Goal: Task Accomplishment & Management: Complete application form

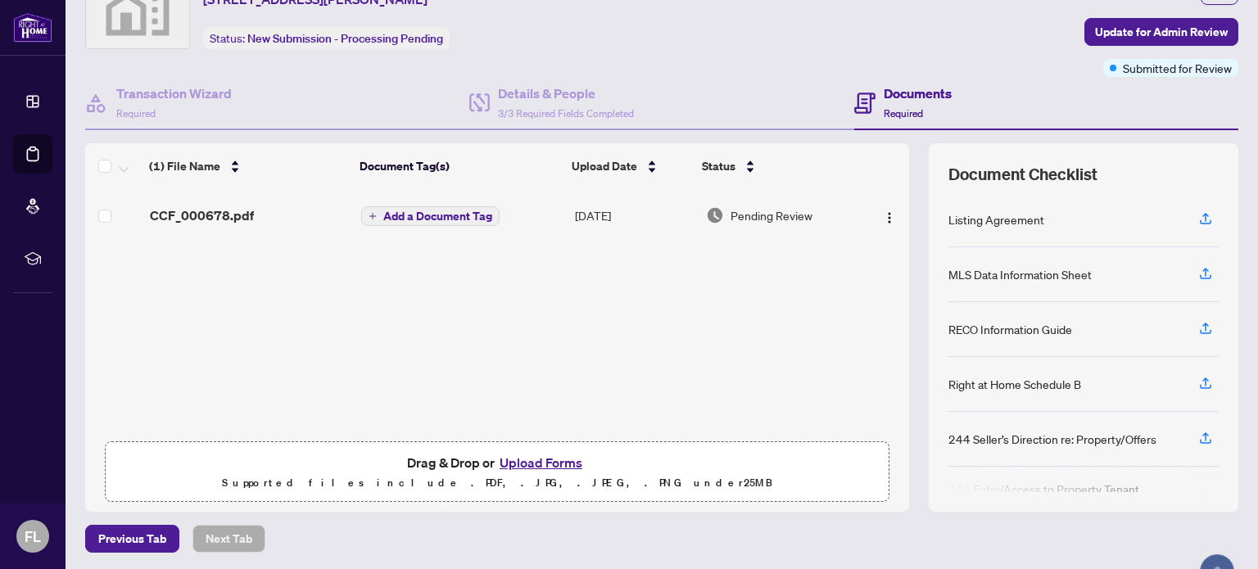
scroll to position [109, 0]
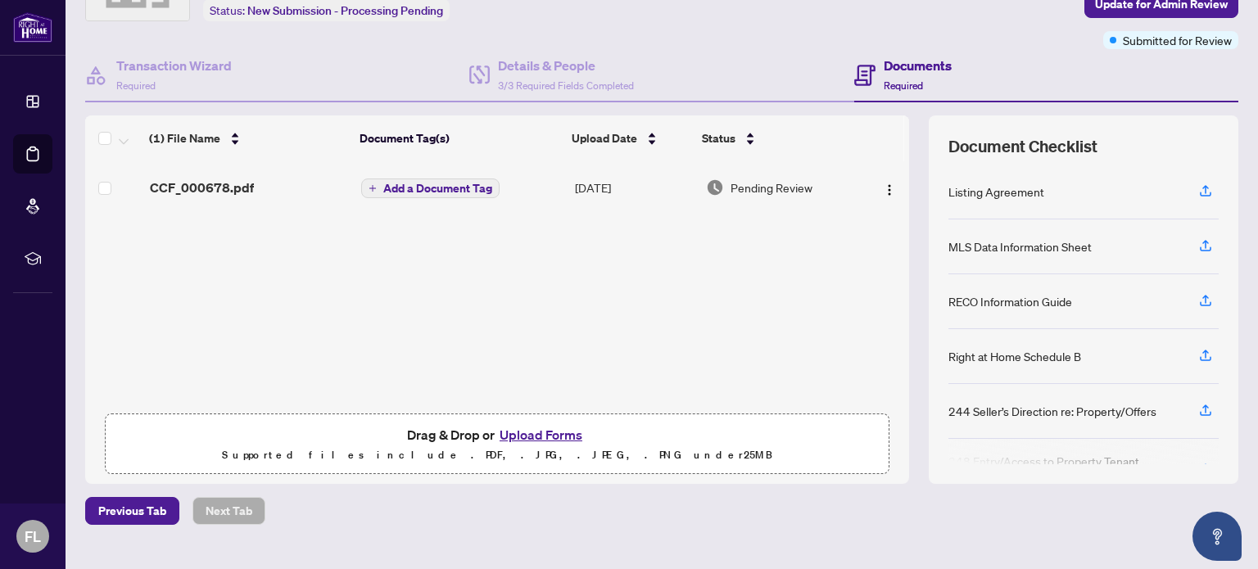
click at [527, 432] on button "Upload Forms" at bounding box center [541, 434] width 93 height 21
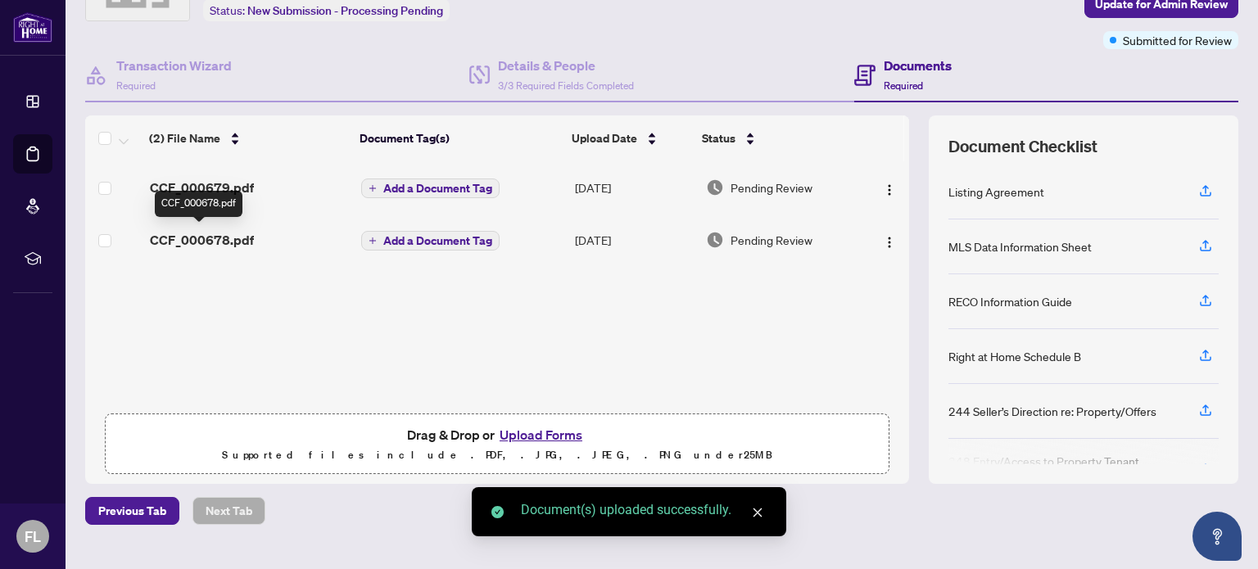
click at [202, 235] on span "CCF_000678.pdf" at bounding box center [202, 240] width 104 height 20
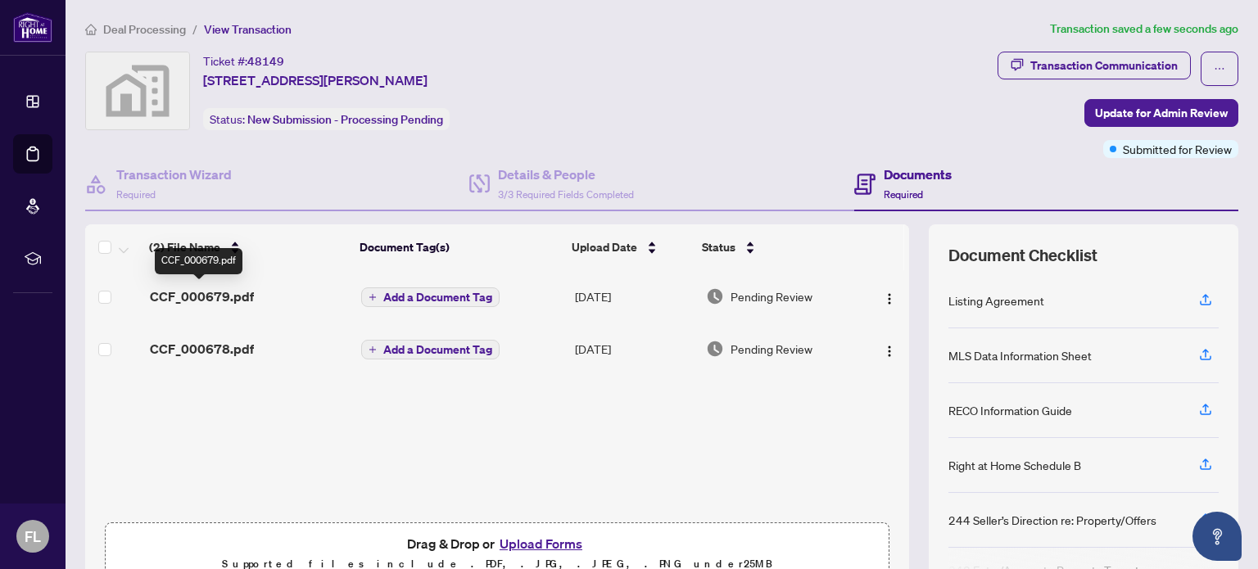
click at [226, 297] on span "CCF_000679.pdf" at bounding box center [202, 297] width 104 height 20
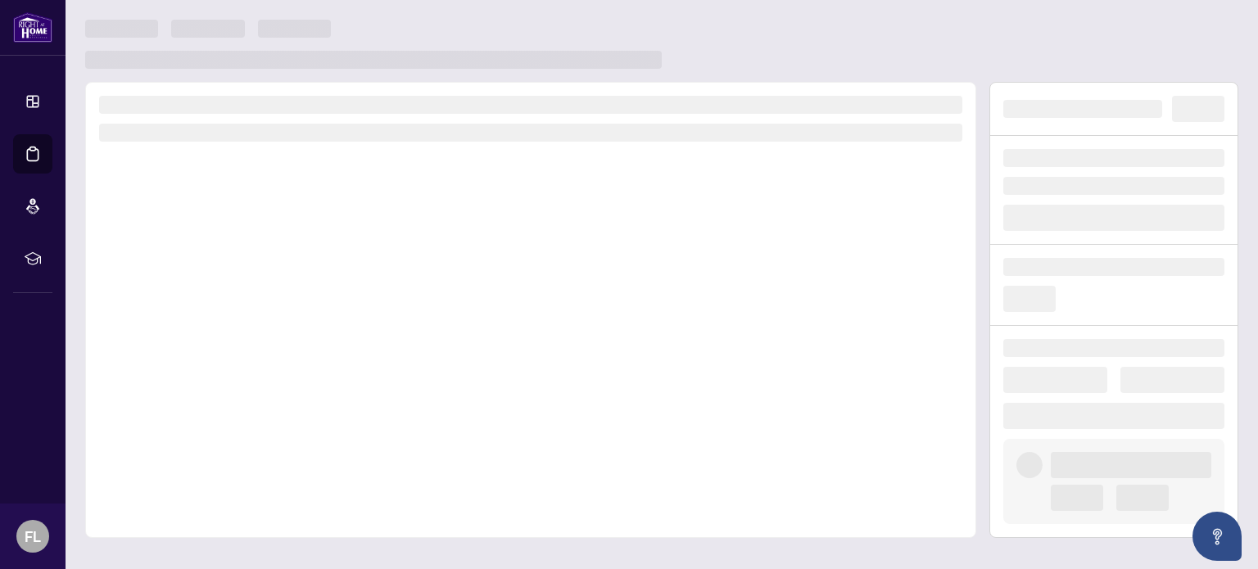
click at [226, 297] on div at bounding box center [530, 310] width 891 height 456
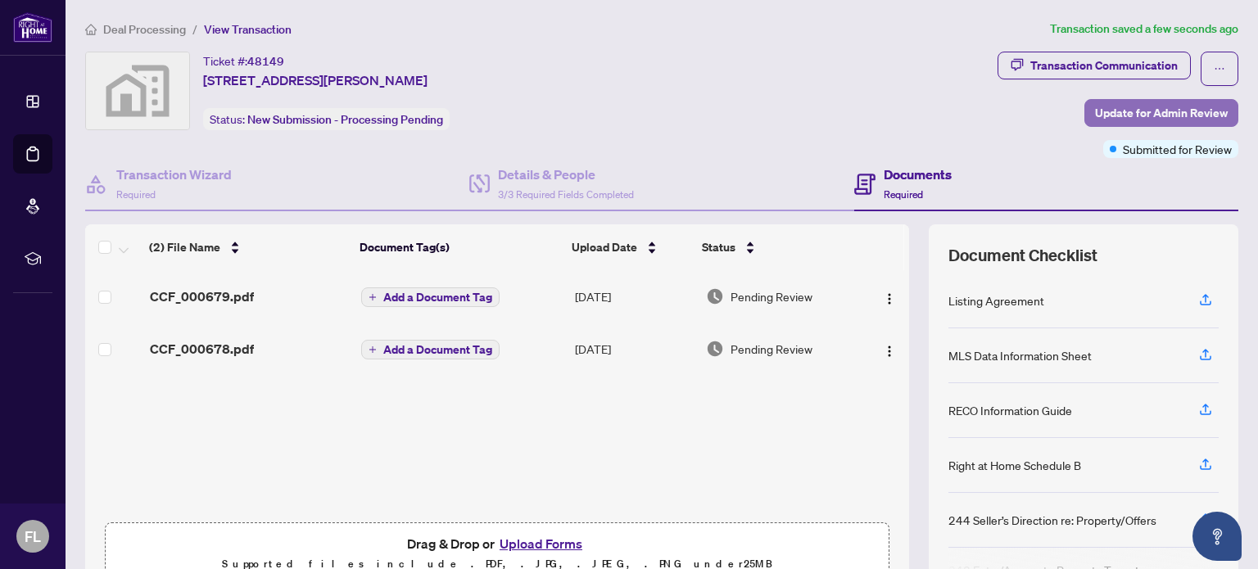
click at [1108, 111] on span "Update for Admin Review" at bounding box center [1161, 113] width 133 height 26
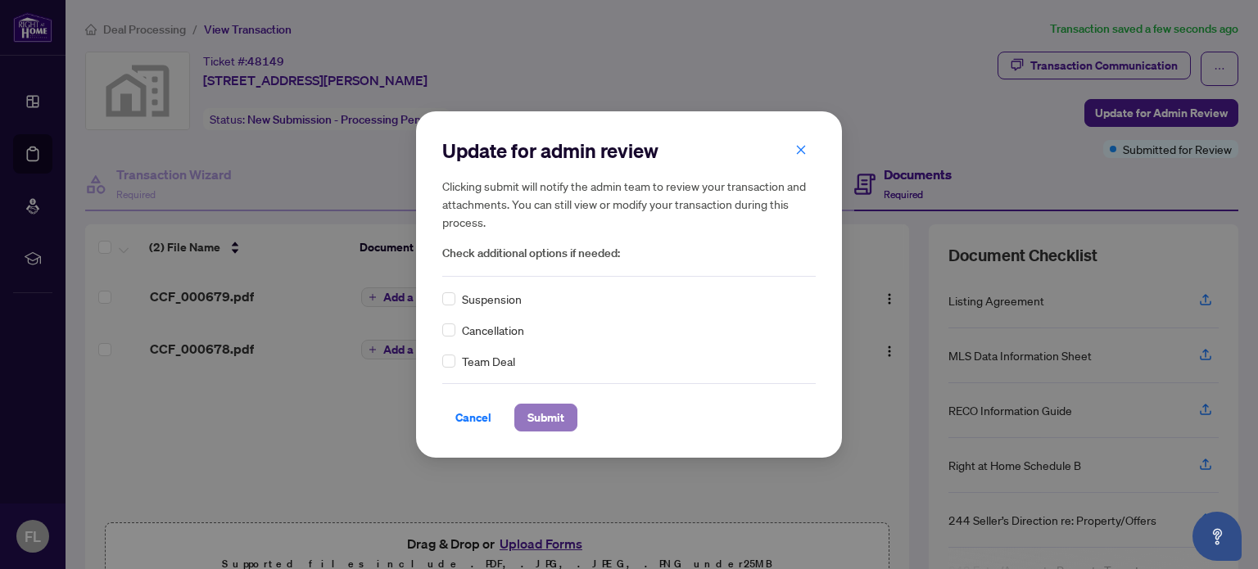
click at [558, 423] on span "Submit" at bounding box center [545, 418] width 37 height 26
